Goal: Find specific page/section: Find specific page/section

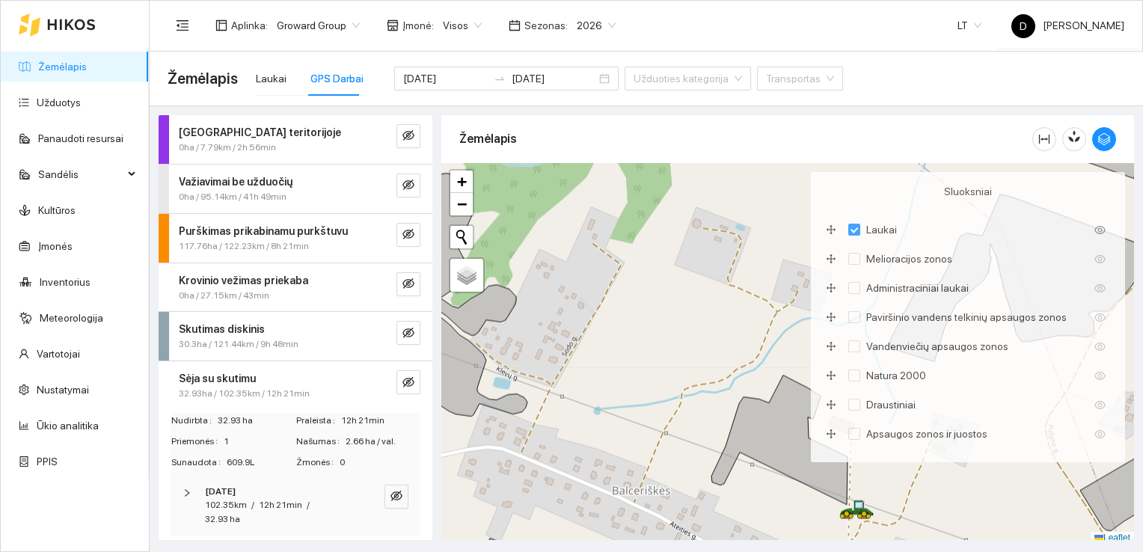
scroll to position [4, 0]
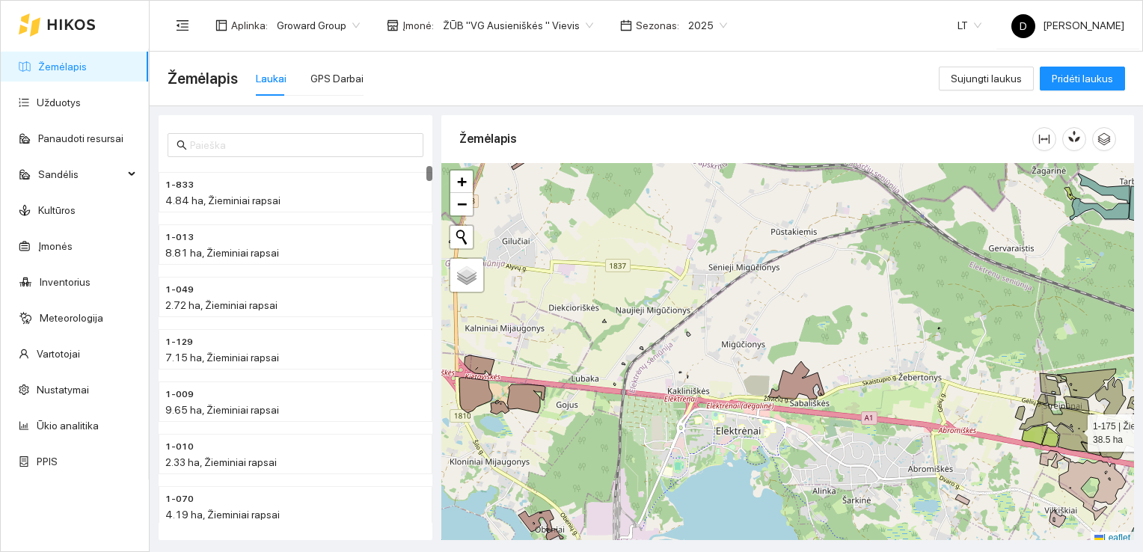
scroll to position [4, 0]
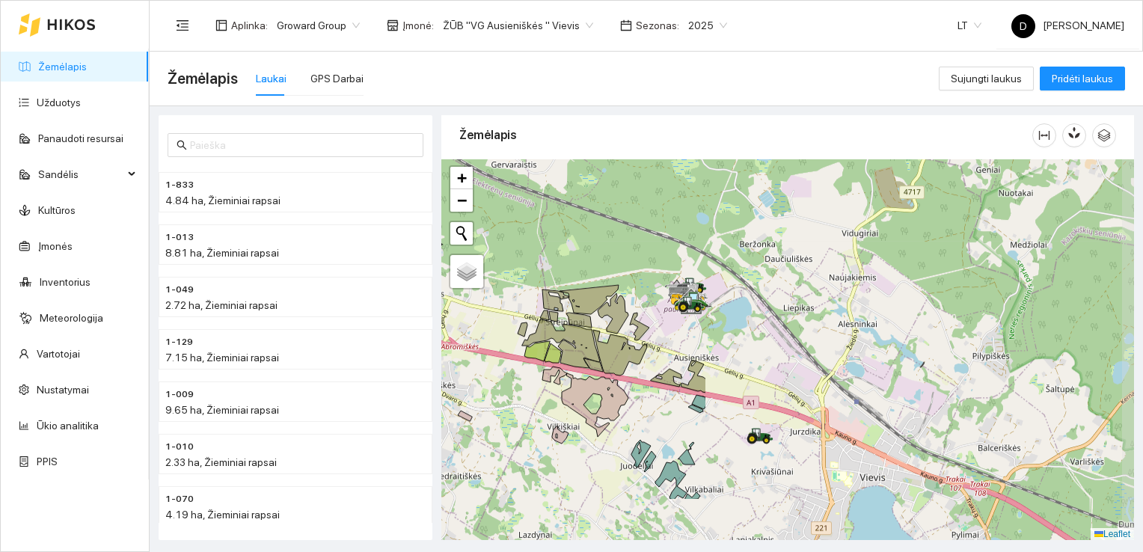
drag, startPoint x: 1073, startPoint y: 429, endPoint x: 576, endPoint y: 349, distance: 503.6
click at [576, 349] on icon at bounding box center [561, 343] width 78 height 49
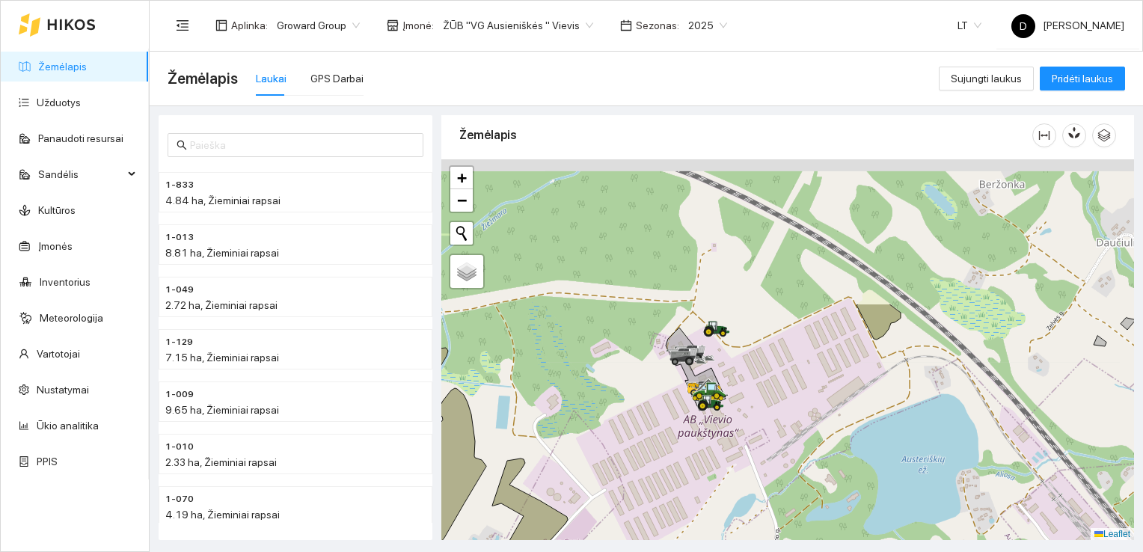
drag, startPoint x: 662, startPoint y: 254, endPoint x: 734, endPoint y: 435, distance: 194.7
click at [734, 435] on div at bounding box center [787, 349] width 692 height 381
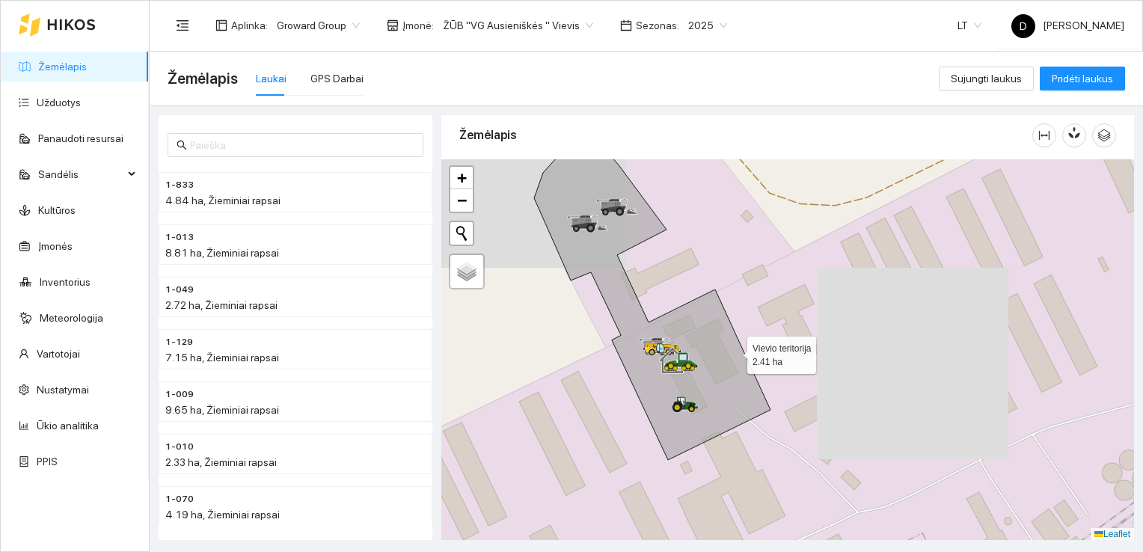
drag, startPoint x: 670, startPoint y: 376, endPoint x: 814, endPoint y: 342, distance: 147.5
click at [770, 342] on icon at bounding box center [652, 293] width 236 height 334
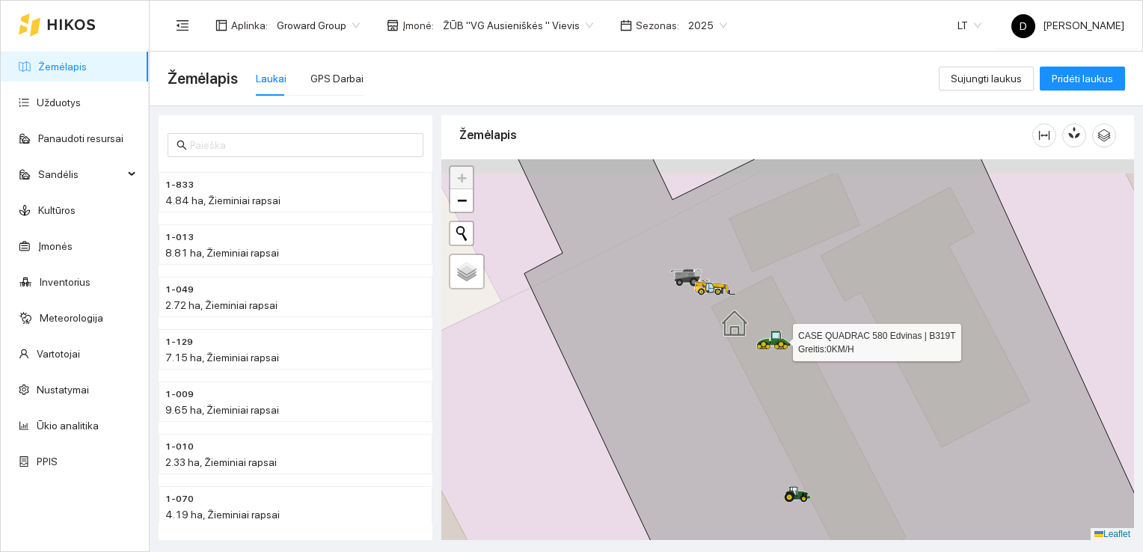
drag, startPoint x: 711, startPoint y: 313, endPoint x: 772, endPoint y: 336, distance: 65.1
click at [772, 336] on icon at bounding box center [771, 339] width 1 height 13
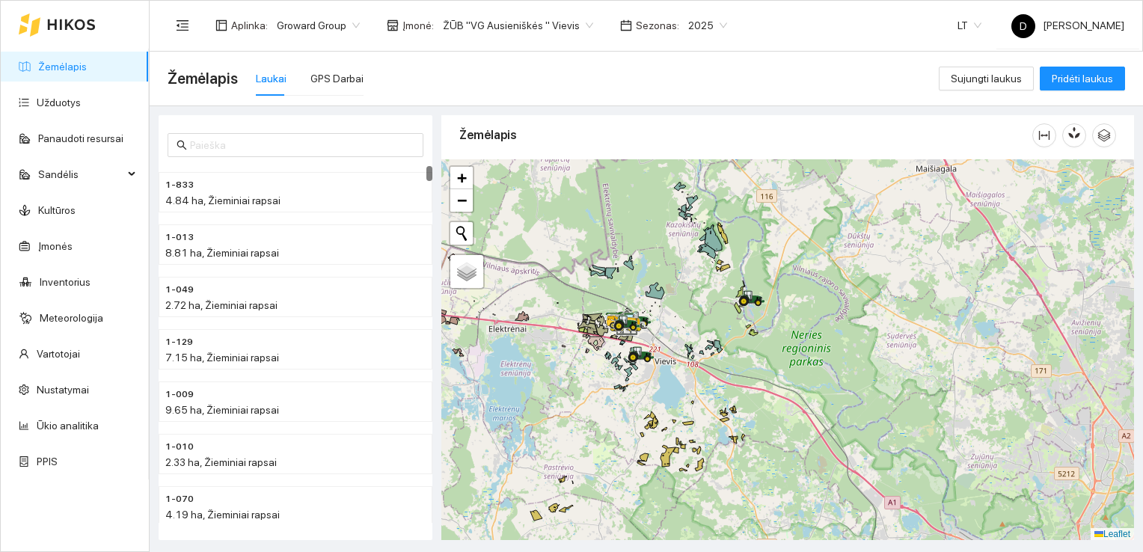
drag, startPoint x: 857, startPoint y: 342, endPoint x: 696, endPoint y: 281, distance: 172.1
click at [738, 290] on icon at bounding box center [751, 298] width 27 height 16
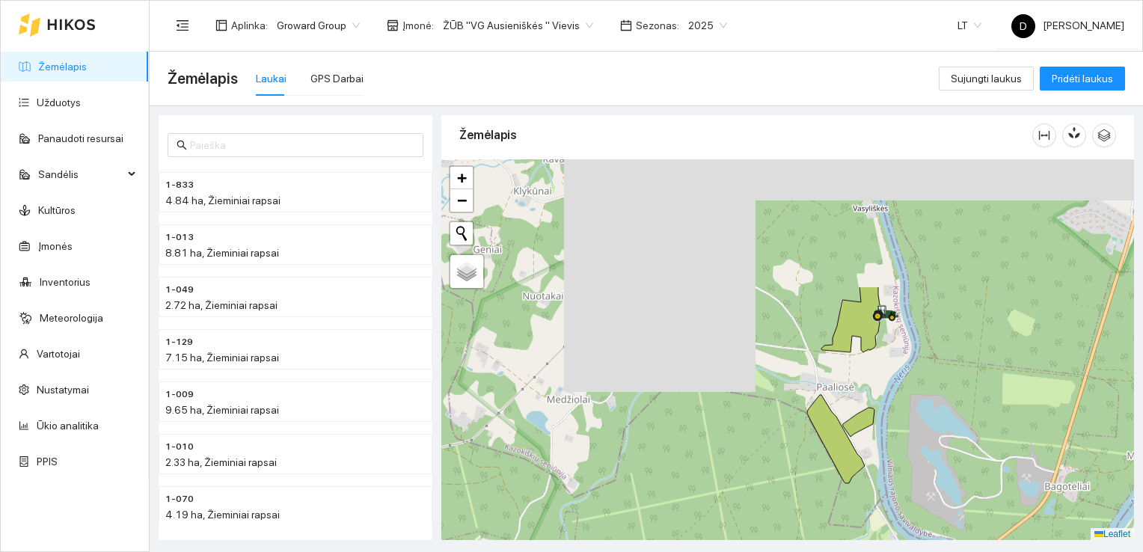
drag, startPoint x: 564, startPoint y: 234, endPoint x: 978, endPoint y: 400, distance: 446.3
click at [978, 401] on div at bounding box center [787, 349] width 692 height 381
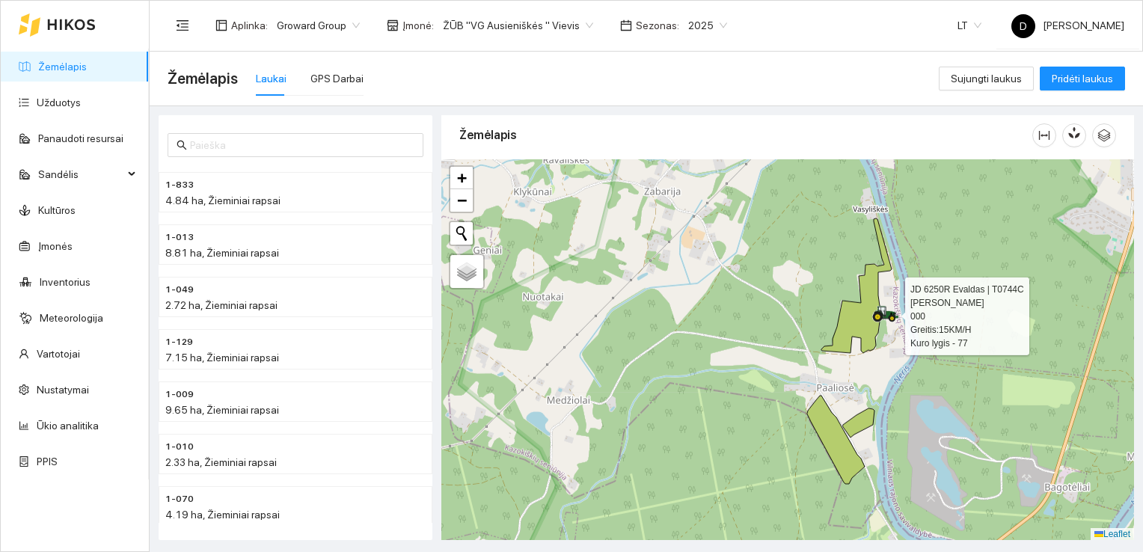
click at [885, 315] on icon at bounding box center [882, 311] width 7 height 9
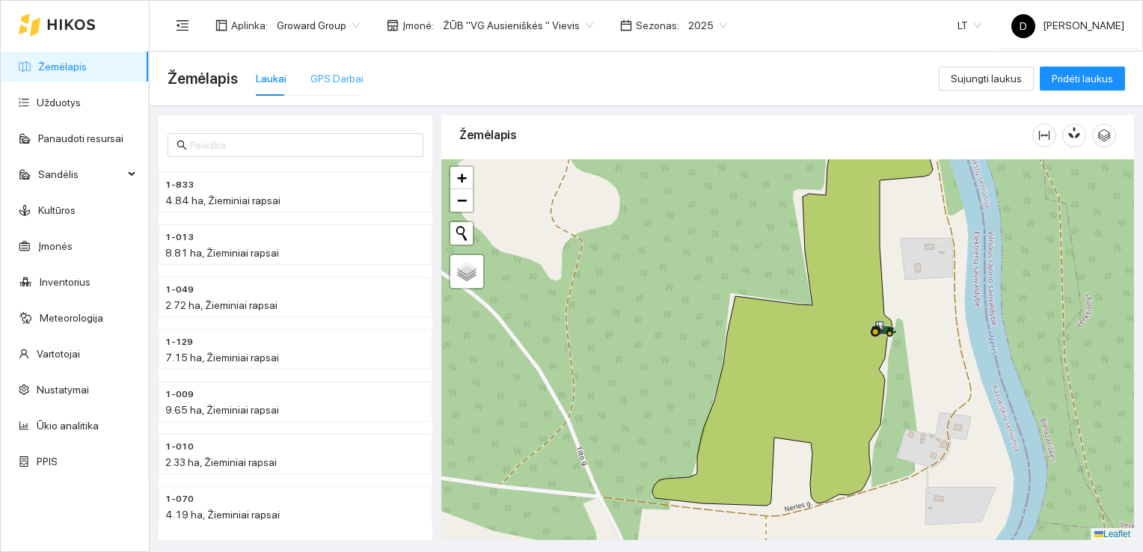
click at [330, 88] on div "GPS Darbai" at bounding box center [336, 78] width 53 height 34
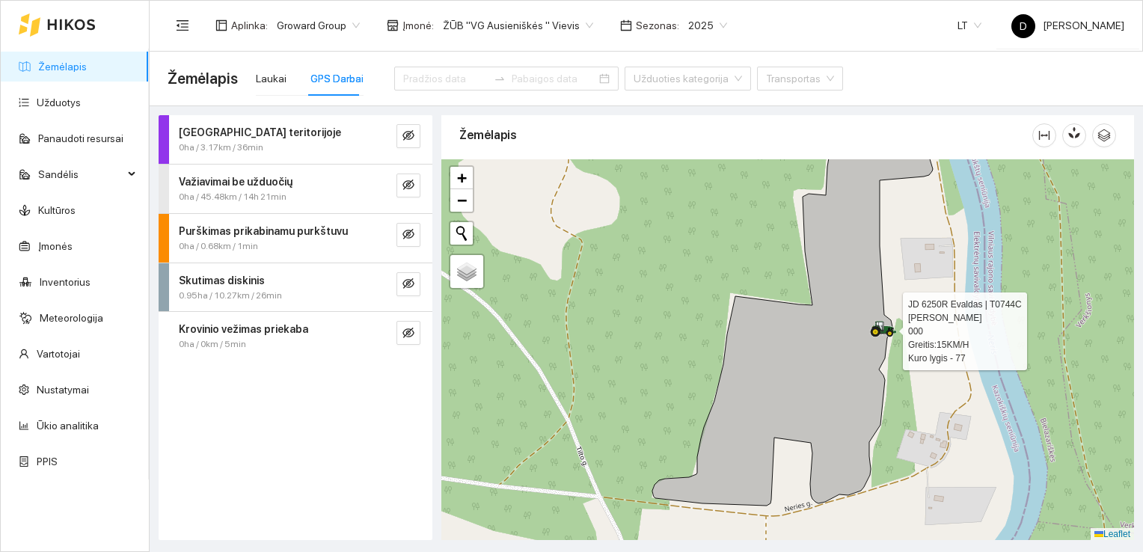
click at [881, 327] on icon at bounding box center [879, 326] width 7 height 9
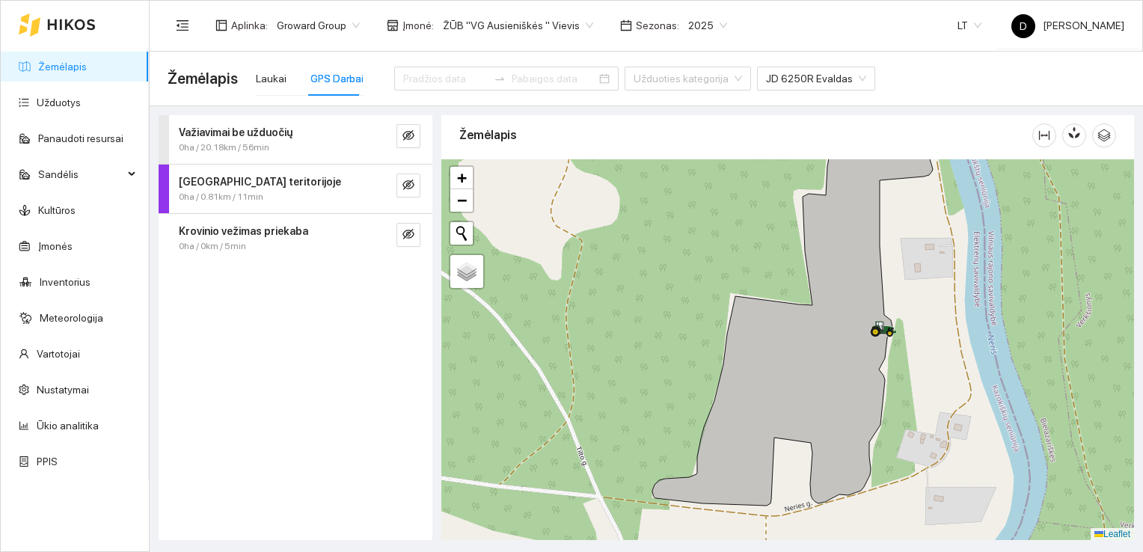
click at [265, 137] on strong "Važiavimai be užduočių" at bounding box center [236, 132] width 114 height 12
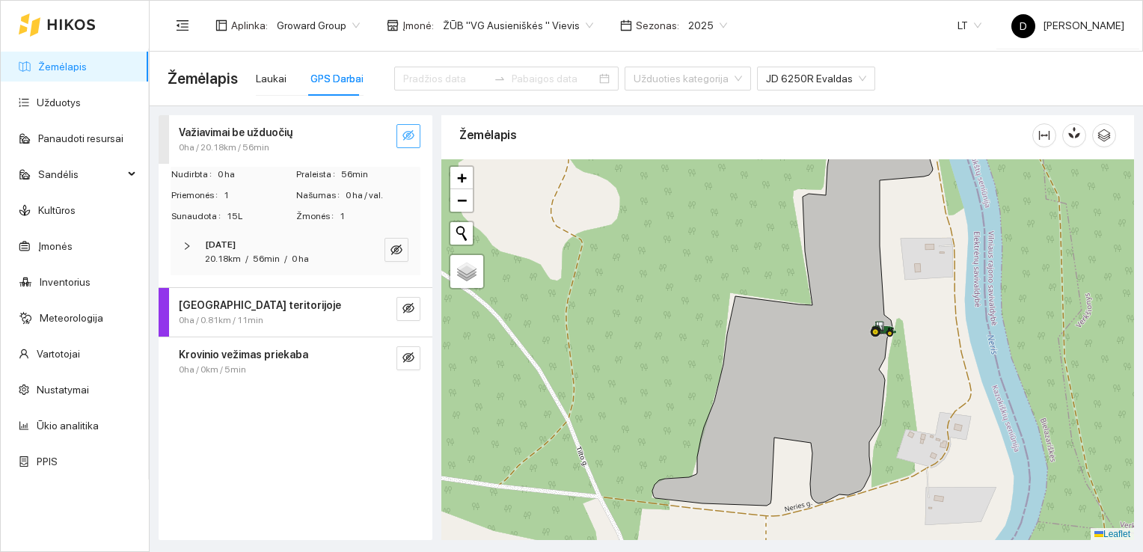
click at [403, 138] on icon "eye-invisible" at bounding box center [408, 135] width 12 height 12
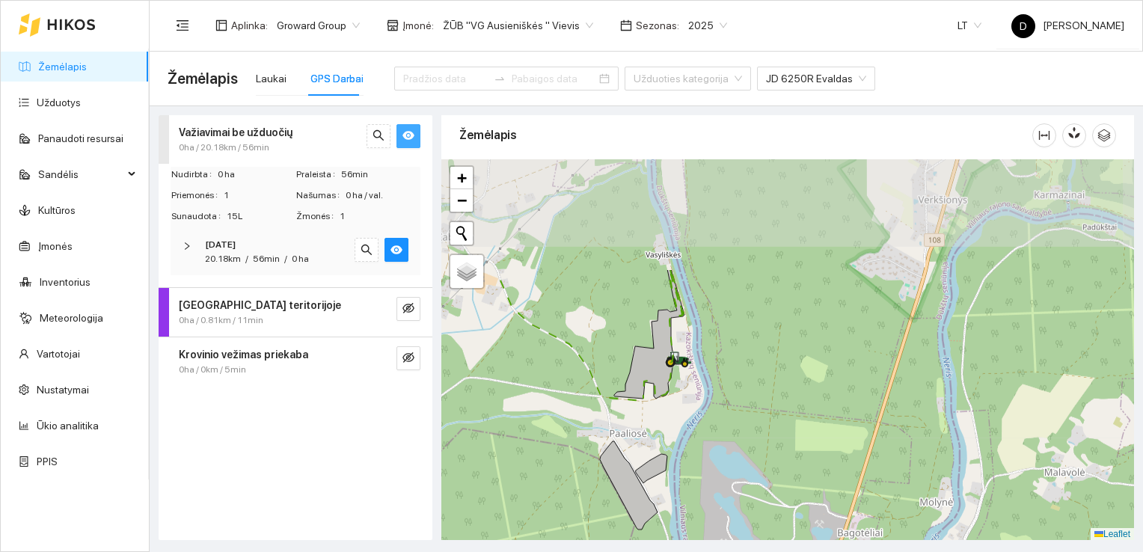
drag, startPoint x: 652, startPoint y: 272, endPoint x: 645, endPoint y: 421, distance: 148.9
click at [645, 421] on div at bounding box center [787, 349] width 692 height 381
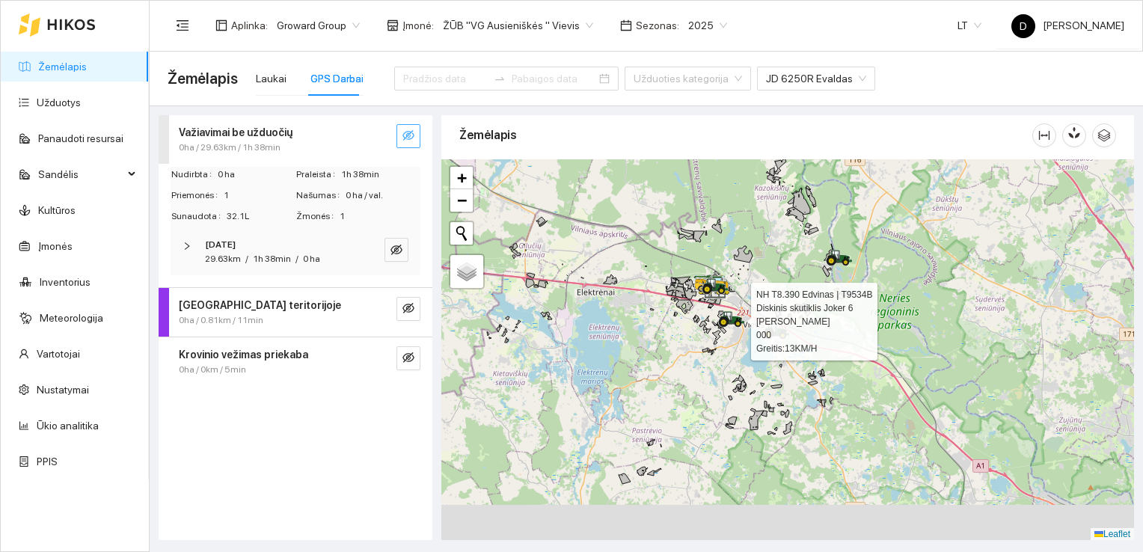
drag, startPoint x: 677, startPoint y: 389, endPoint x: 751, endPoint y: 317, distance: 103.1
click at [727, 317] on div at bounding box center [722, 326] width 9 height 37
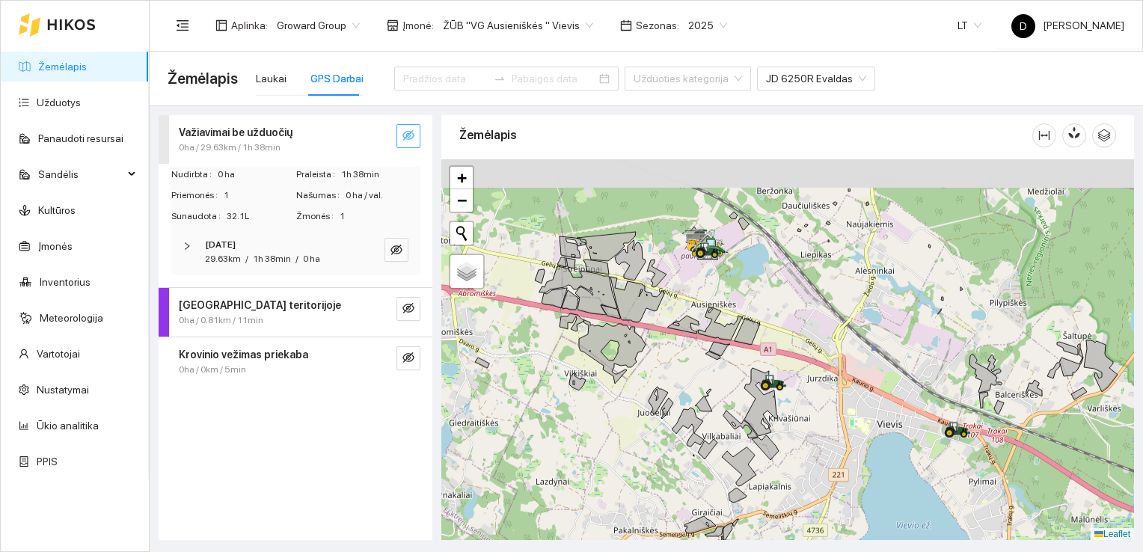
drag, startPoint x: 770, startPoint y: 242, endPoint x: 777, endPoint y: 311, distance: 69.9
click at [777, 311] on div at bounding box center [787, 349] width 692 height 381
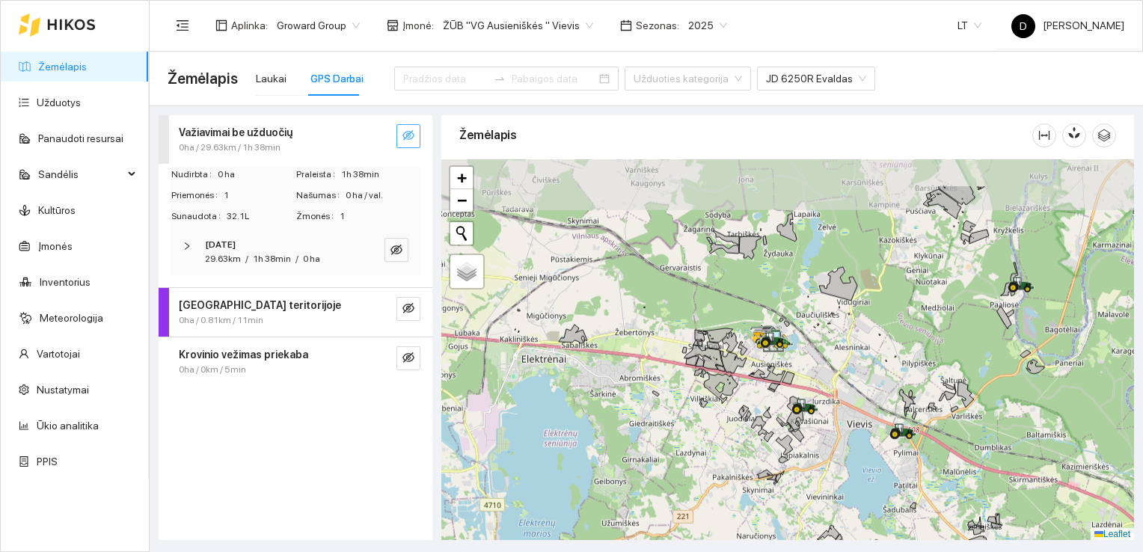
drag, startPoint x: 596, startPoint y: 316, endPoint x: 730, endPoint y: 387, distance: 151.5
click at [730, 387] on icon at bounding box center [715, 386] width 43 height 35
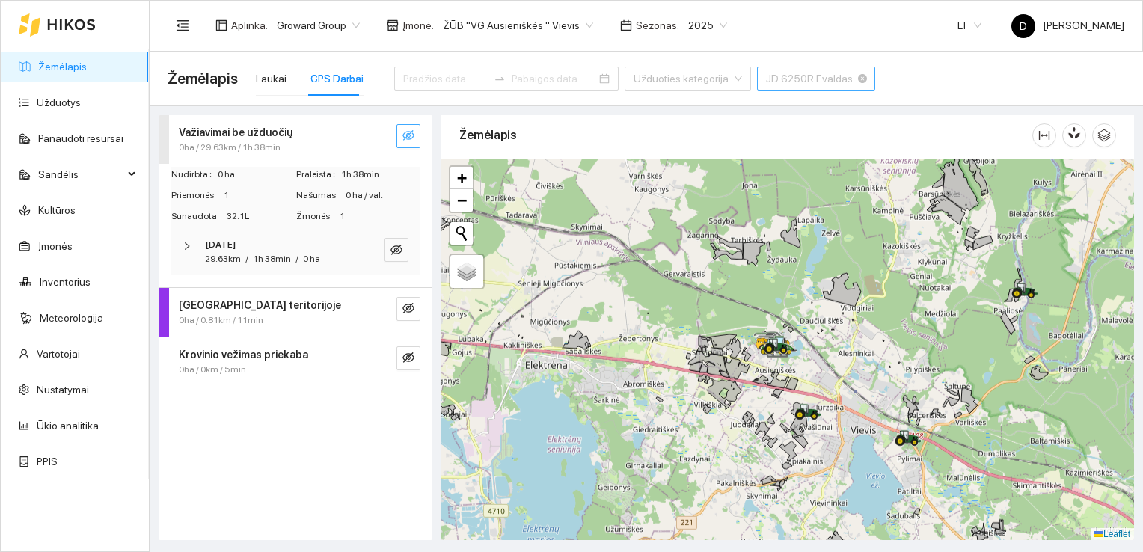
click at [818, 84] on span "JD 6250R Evaldas" at bounding box center [816, 78] width 100 height 22
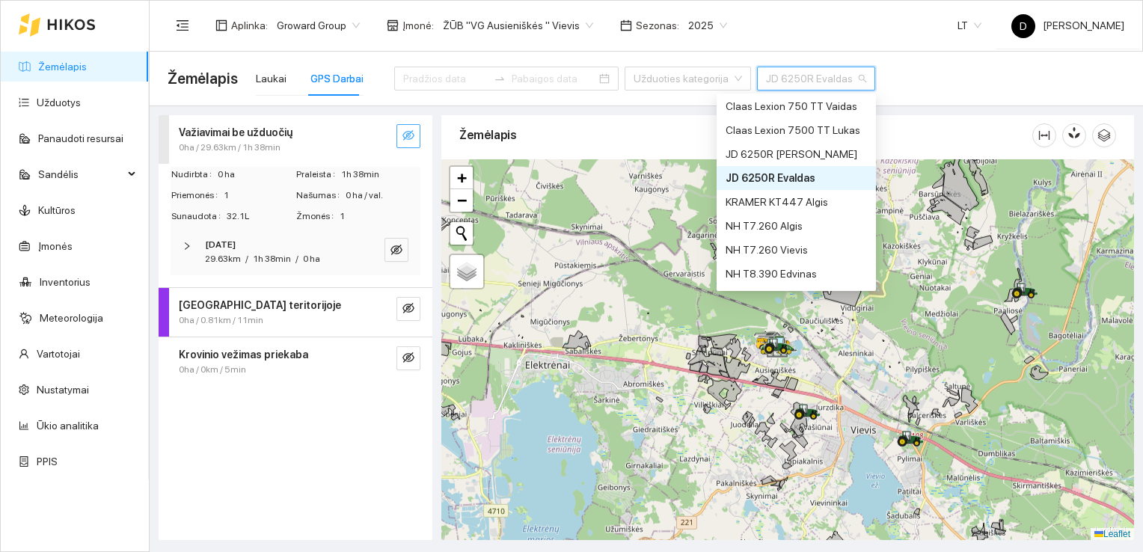
scroll to position [72, 0]
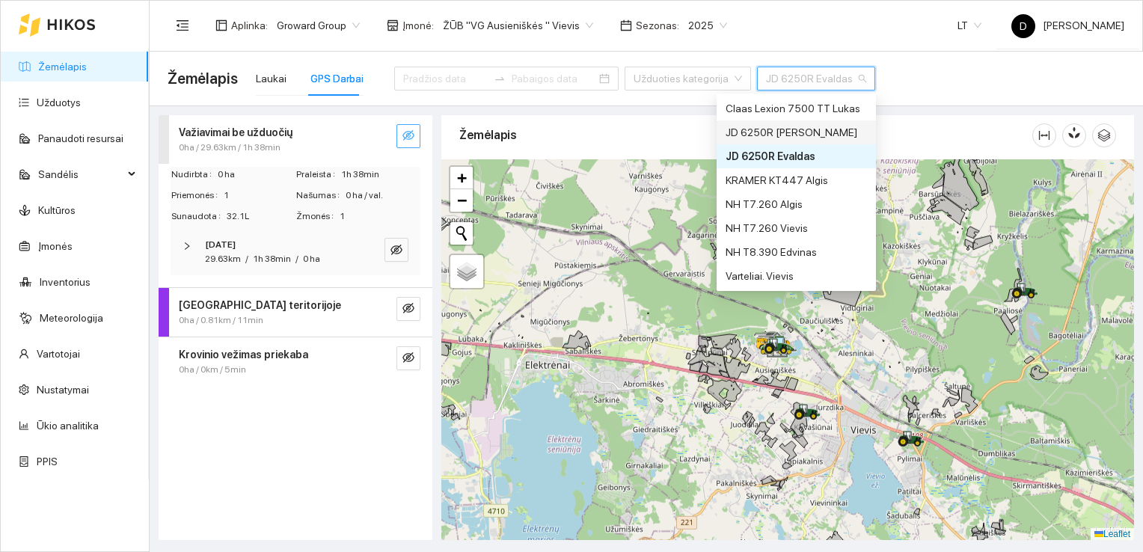
click at [929, 75] on div "Žemėlapis Laukai GPS Darbai Užduoties kategorija JD 6250R Evaldas" at bounding box center [645, 79] width 957 height 48
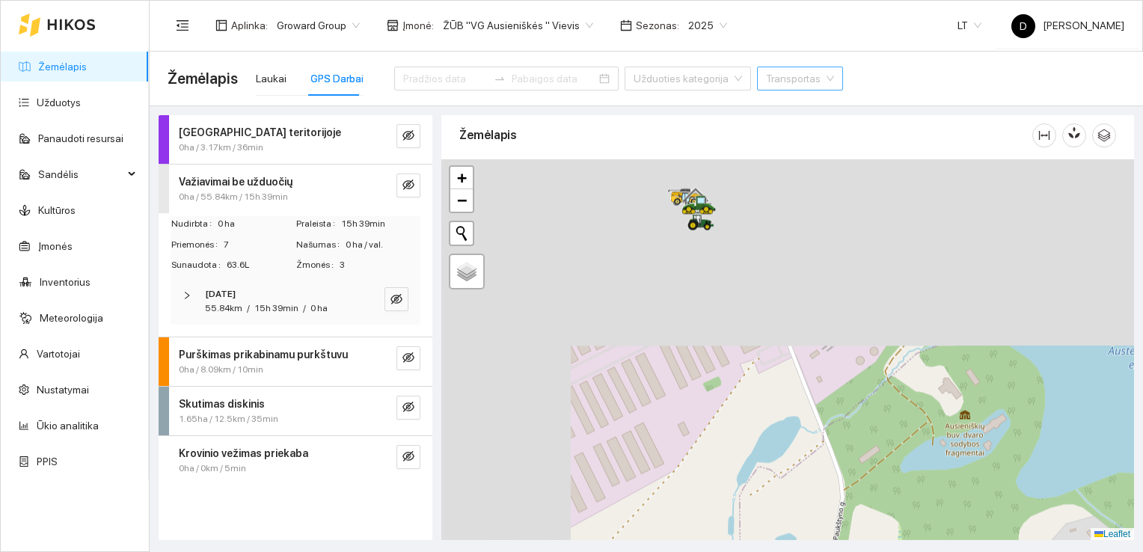
drag, startPoint x: 640, startPoint y: 259, endPoint x: 956, endPoint y: 564, distance: 438.9
click at [956, 551] on html "Žemėlapis Užduotys Panaudoti resursai Sandėlis Kultūros Įmonės Inventorius Mete…" at bounding box center [571, 276] width 1143 height 552
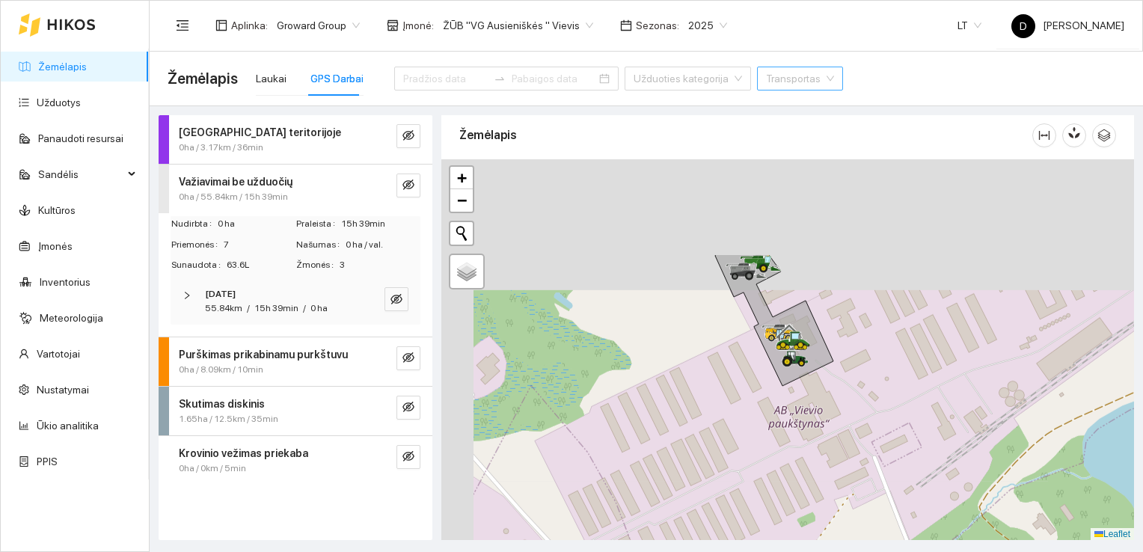
drag, startPoint x: 727, startPoint y: 274, endPoint x: 822, endPoint y: 426, distance: 179.4
click at [824, 427] on div at bounding box center [787, 349] width 692 height 381
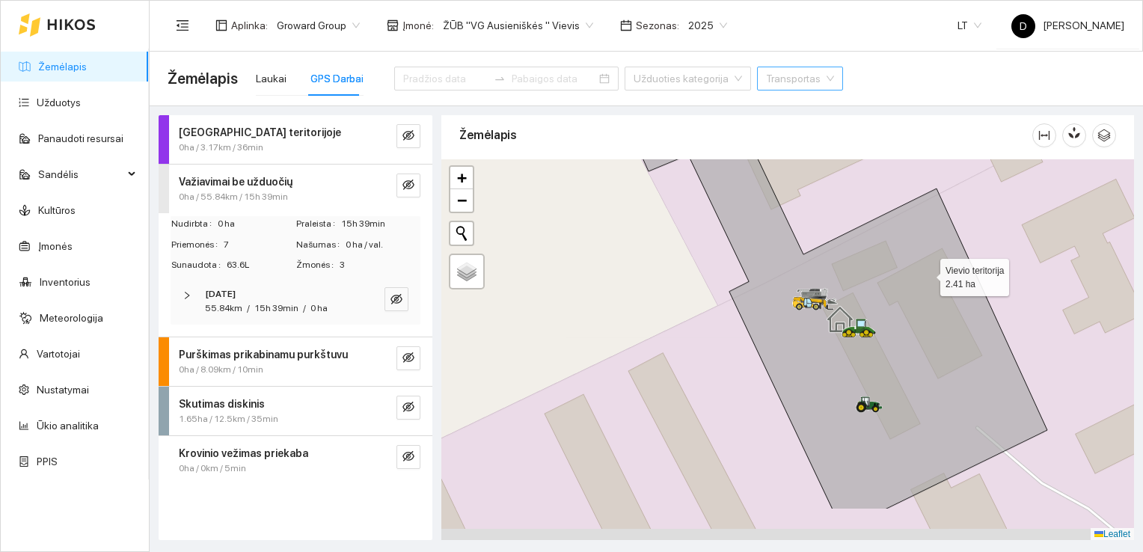
drag, startPoint x: 906, startPoint y: 345, endPoint x: 926, endPoint y: 268, distance: 79.6
click at [926, 268] on icon at bounding box center [820, 279] width 453 height 459
